Goal: Information Seeking & Learning: Find specific fact

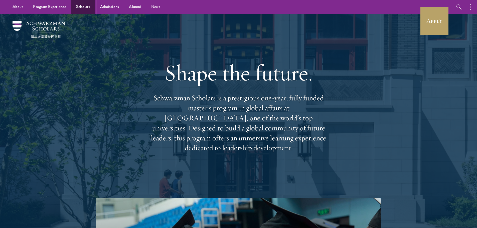
click at [84, 9] on link "Scholars" at bounding box center [83, 7] width 24 height 14
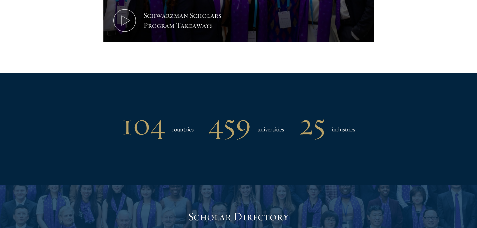
scroll to position [525, 0]
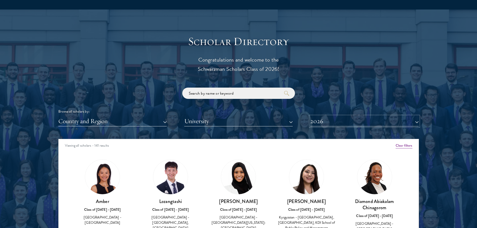
click at [343, 122] on button "2026" at bounding box center [364, 121] width 108 height 10
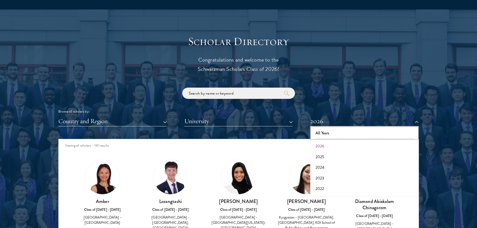
click at [329, 135] on button "All Years" at bounding box center [364, 133] width 105 height 11
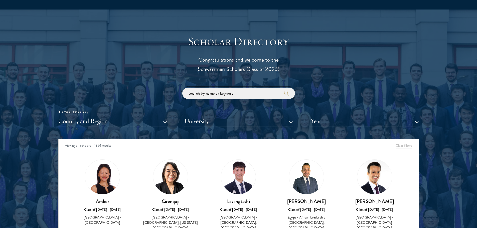
click at [261, 93] on input "search" at bounding box center [238, 93] width 113 height 11
click button "submit" at bounding box center [0, 0] width 0 height 0
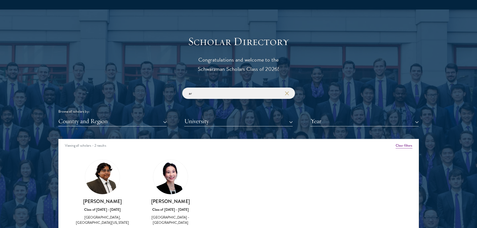
type input "a"
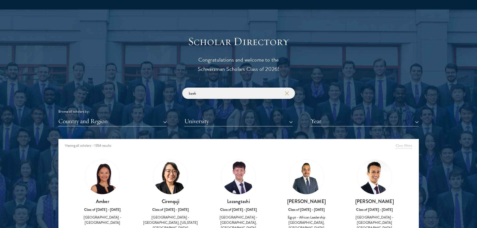
click button "submit" at bounding box center [0, 0] width 0 height 0
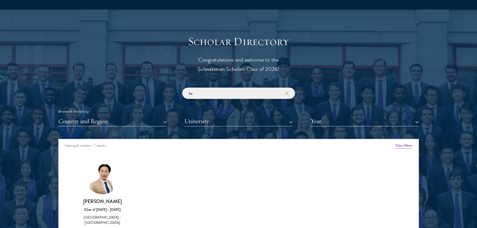
type input "b"
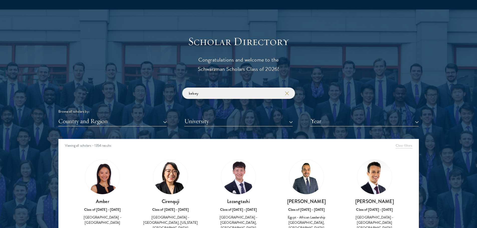
click button "submit" at bounding box center [0, 0] width 0 height 0
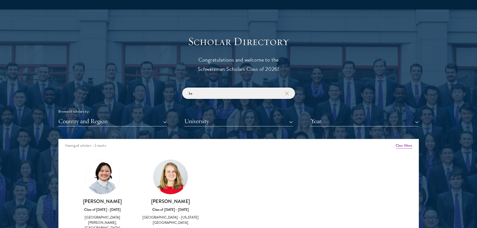
type input "k"
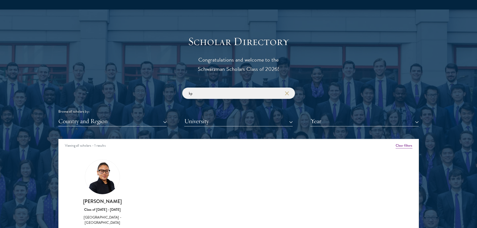
type input "k"
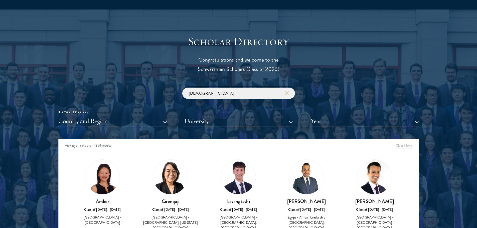
click button "submit" at bounding box center [0, 0] width 0 height 0
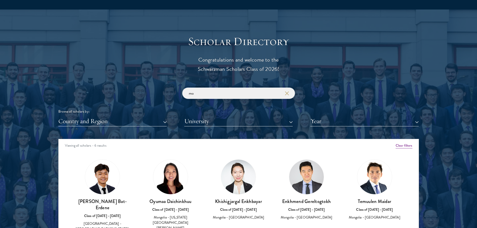
type input "m"
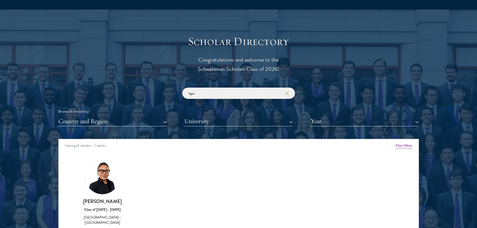
type input "kpa"
